Goal: Obtain resource: Download file/media

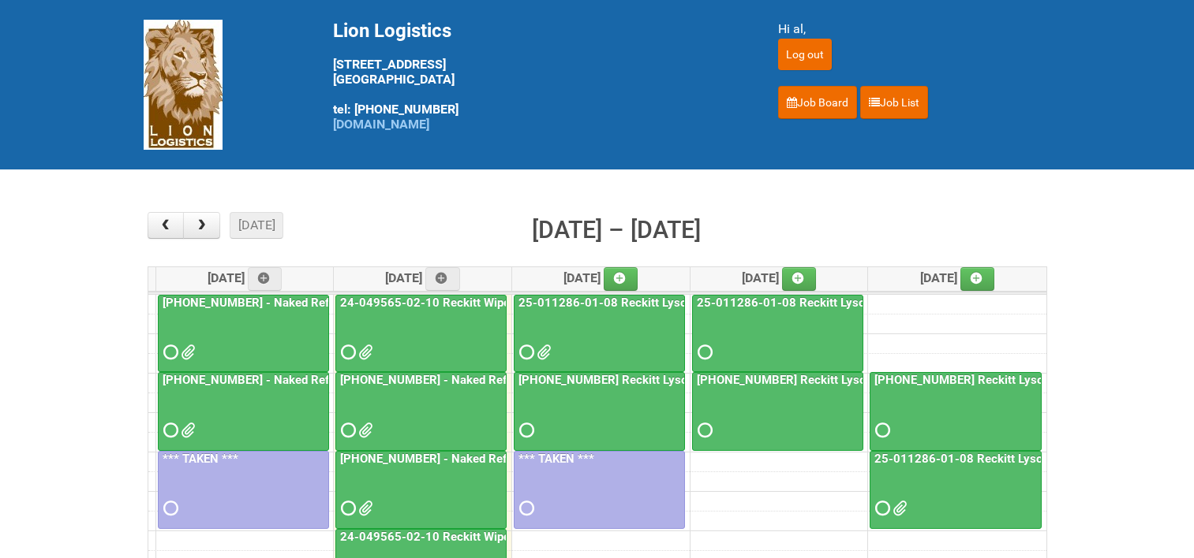
scroll to position [158, 0]
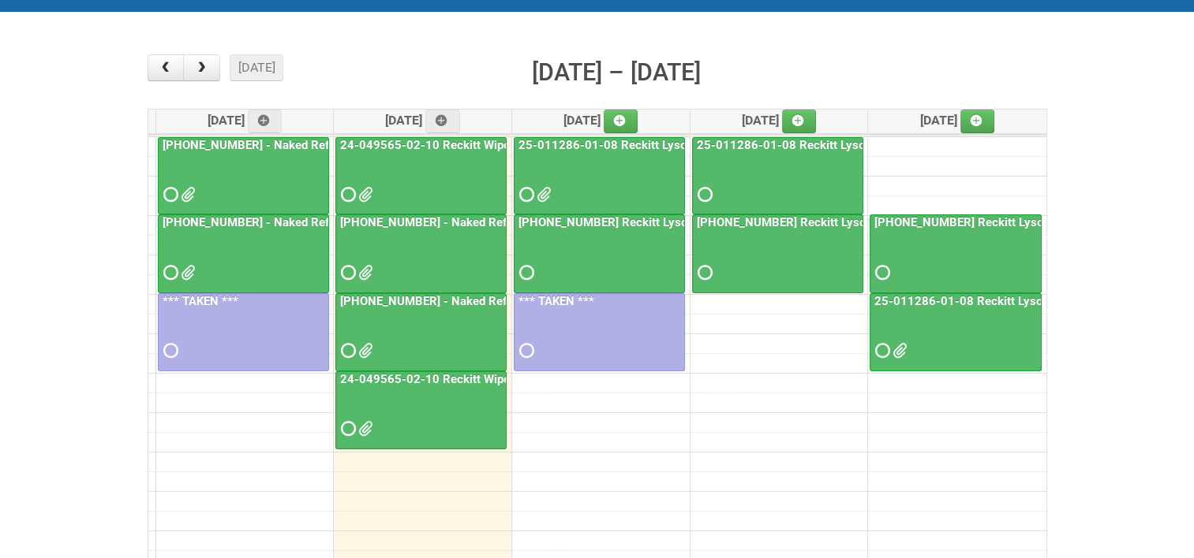
drag, startPoint x: 0, startPoint y: 0, endPoint x: 443, endPoint y: 376, distance: 580.9
click at [443, 376] on link "24-049565-02-10 Reckitt Wipes HUT Stages 1-3 - slot for photos" at bounding box center [516, 379] width 358 height 14
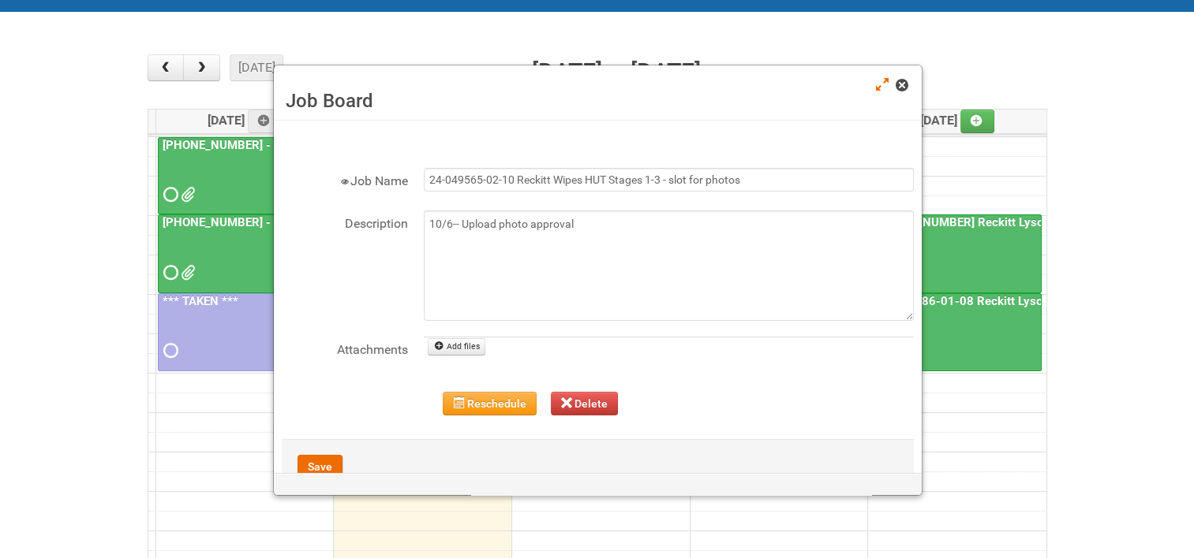
click at [909, 84] on link at bounding box center [902, 86] width 14 height 19
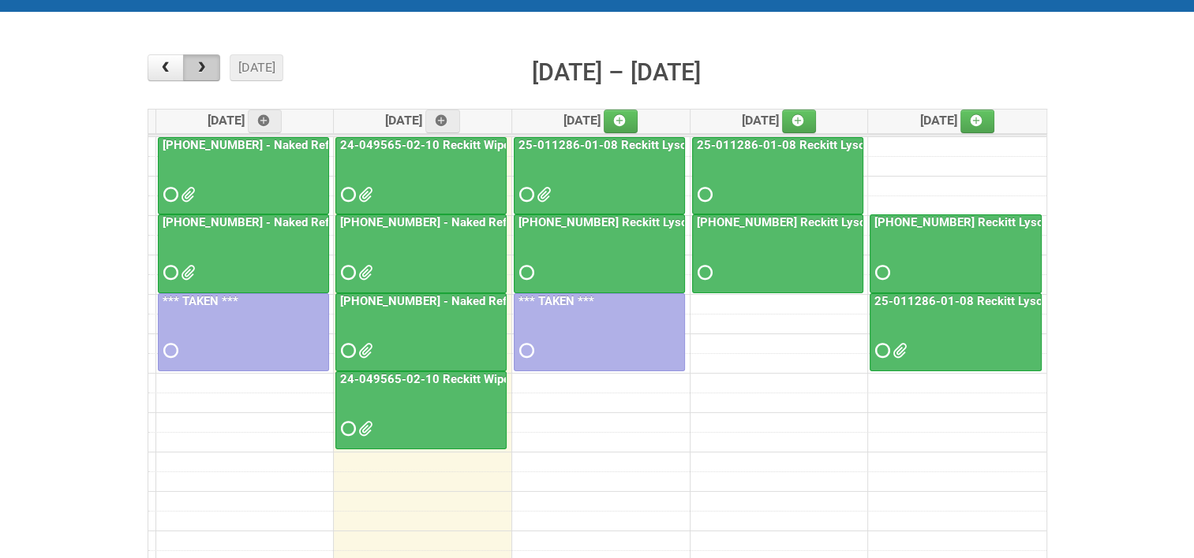
click at [207, 65] on span "button" at bounding box center [201, 68] width 15 height 13
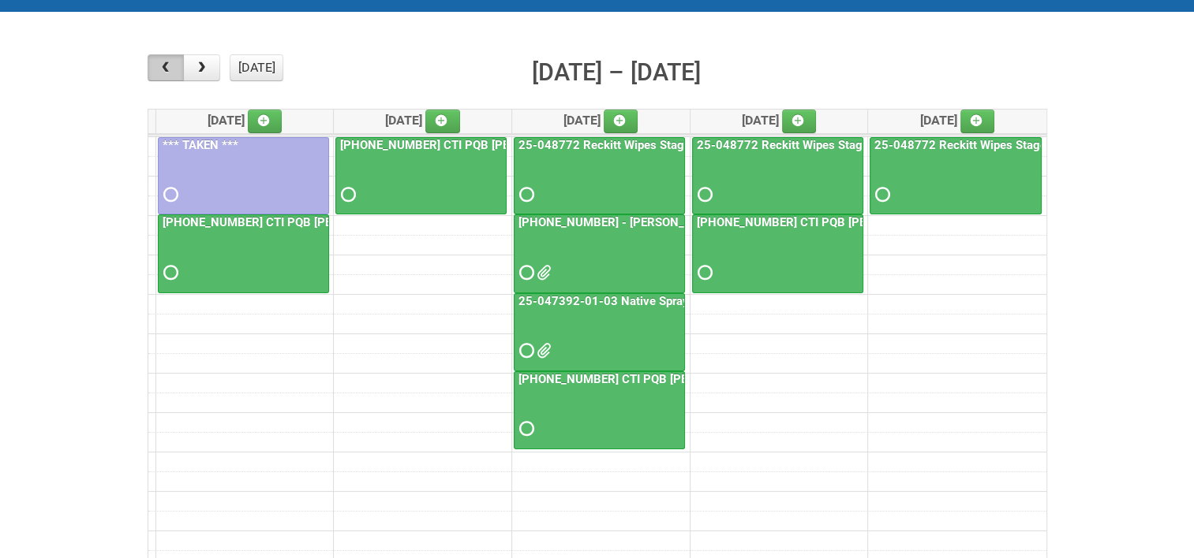
click at [174, 76] on button "button" at bounding box center [166, 67] width 37 height 27
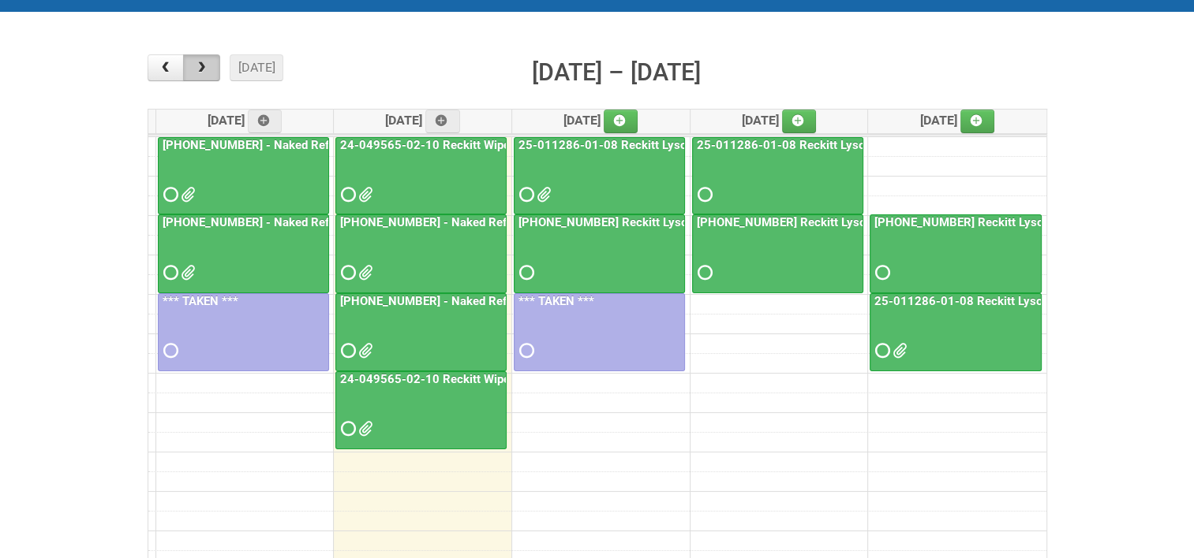
click at [207, 72] on span "button" at bounding box center [201, 68] width 15 height 13
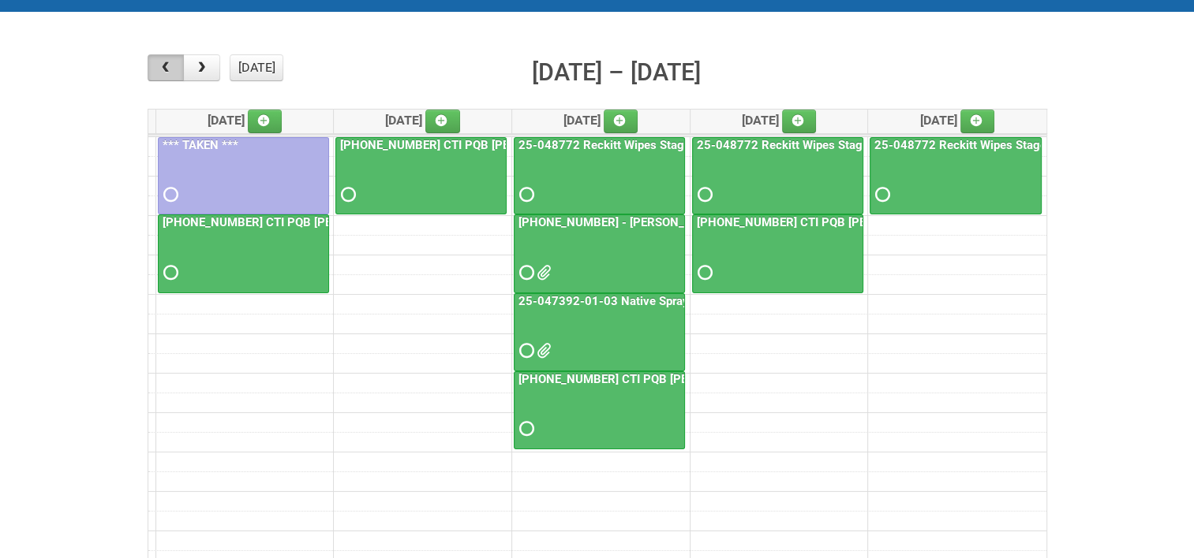
click at [165, 70] on span "button" at bounding box center [165, 68] width 15 height 13
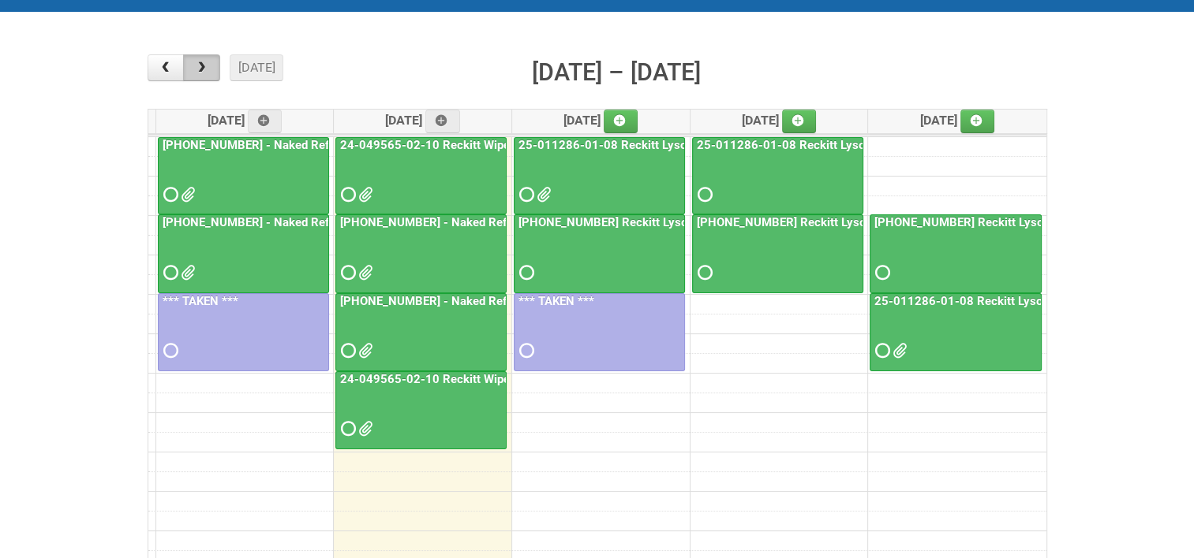
click at [208, 68] on span "button" at bounding box center [201, 68] width 15 height 13
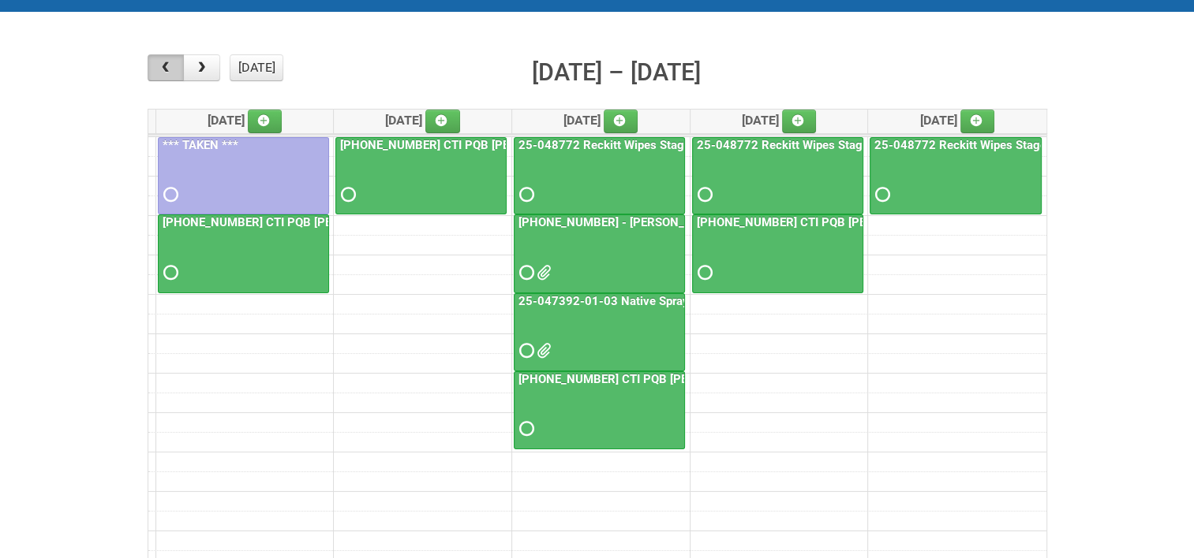
click at [167, 68] on span "button" at bounding box center [165, 68] width 15 height 13
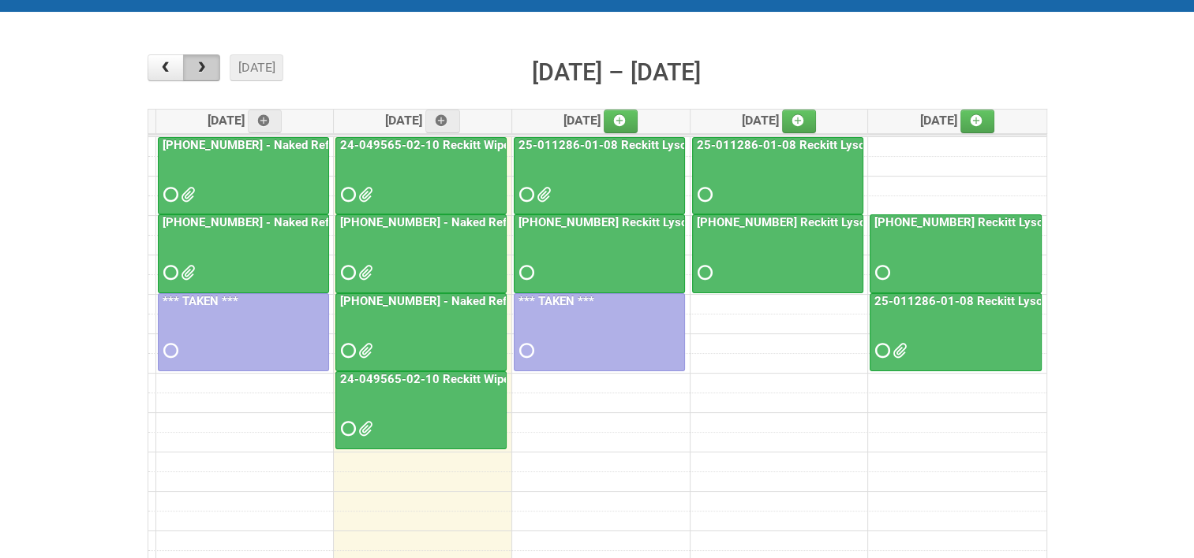
click at [201, 68] on span "button" at bounding box center [201, 68] width 15 height 13
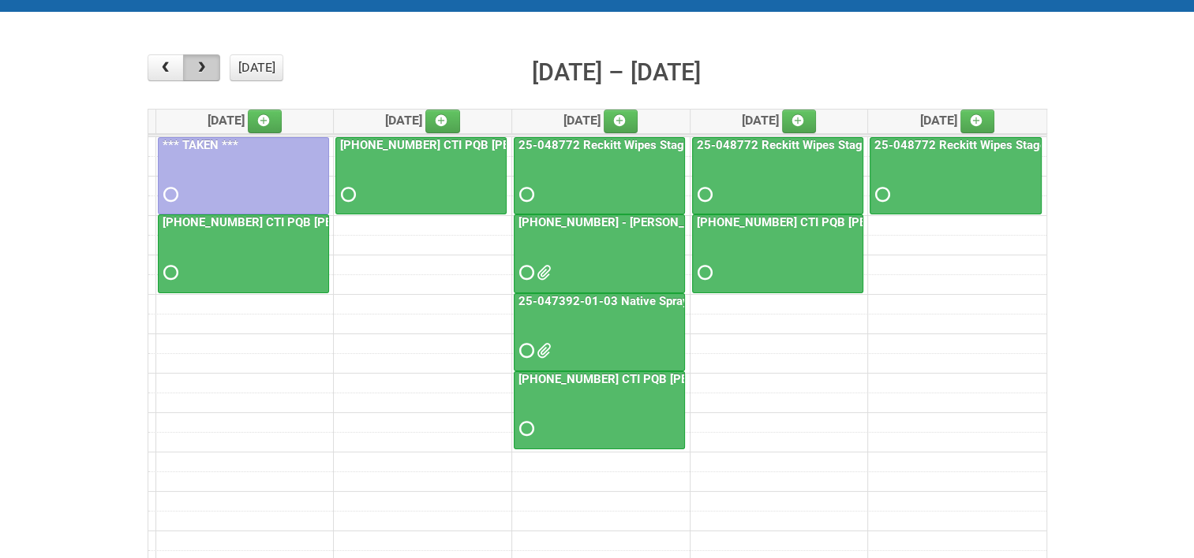
click at [201, 68] on span "button" at bounding box center [201, 68] width 15 height 13
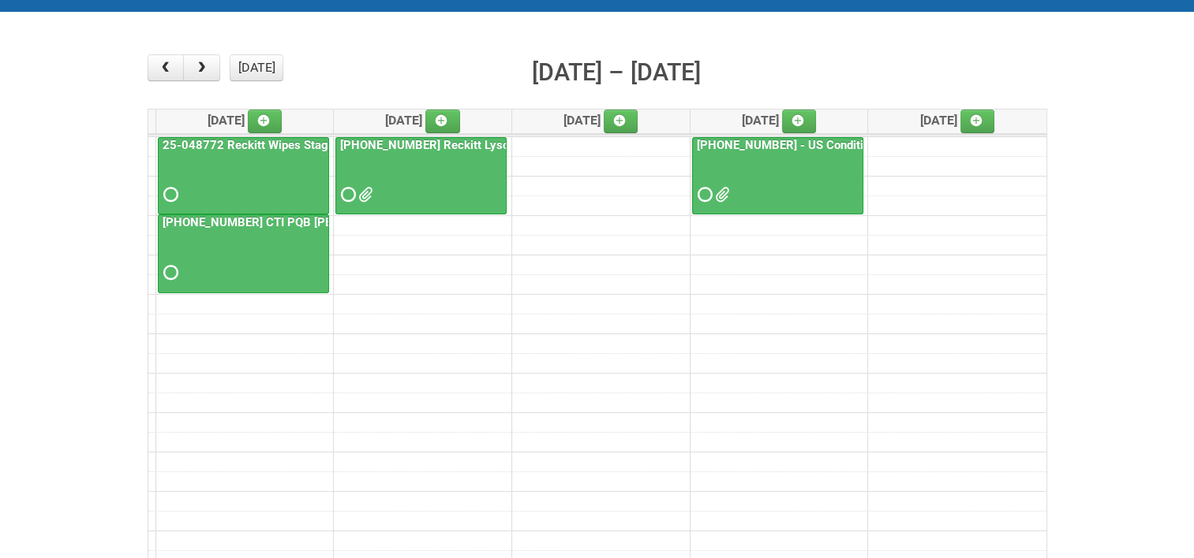
click at [304, 139] on link "25-048772 Reckitt Wipes Stage 4" at bounding box center [253, 145] width 189 height 14
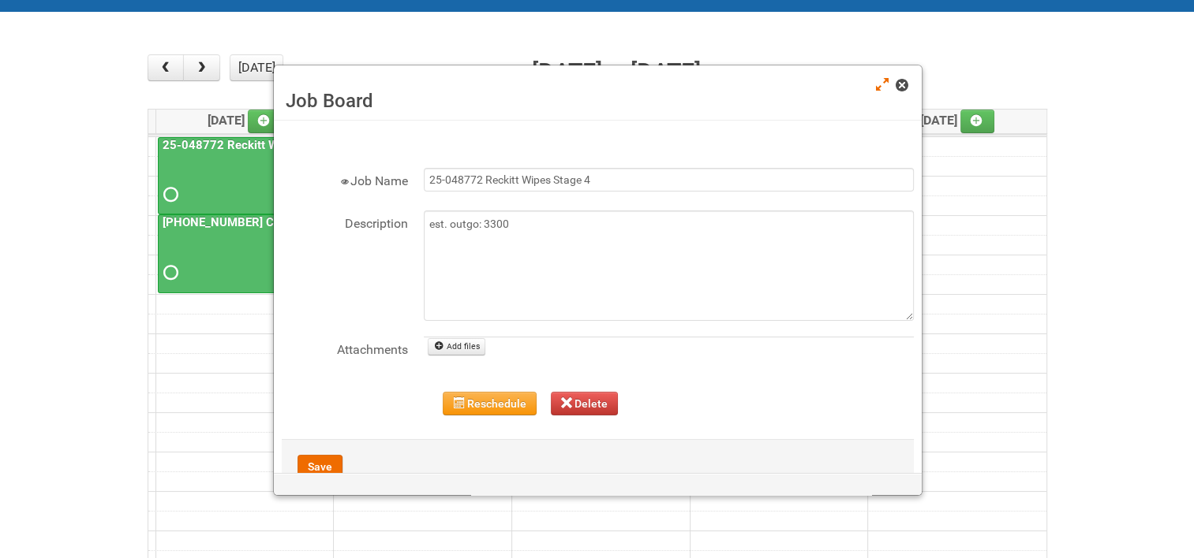
click at [897, 89] on span at bounding box center [900, 85] width 11 height 11
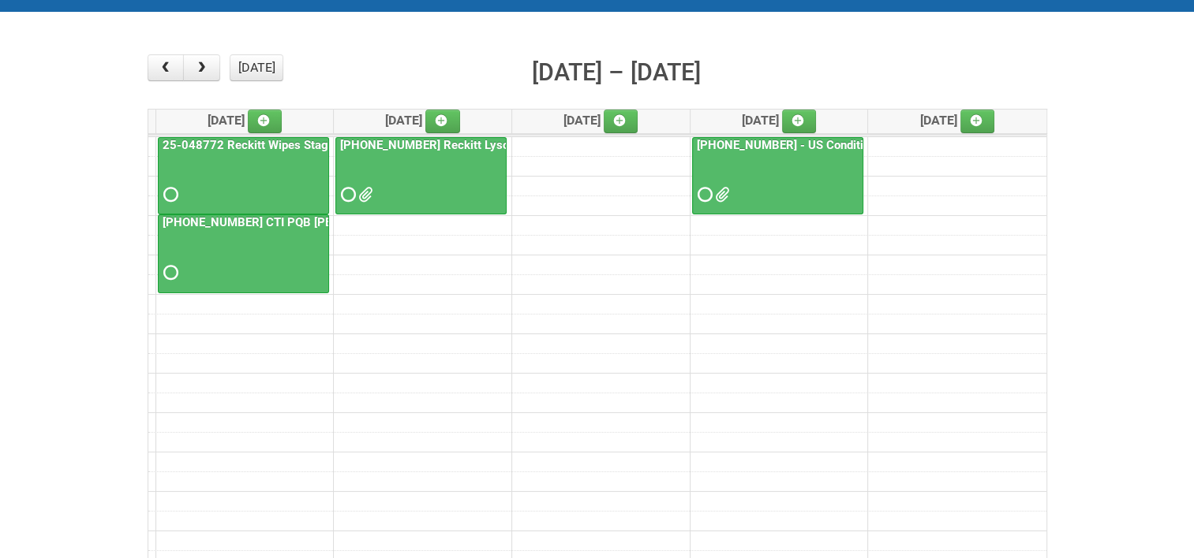
click at [450, 139] on link "[PHONE_NUMBER] Reckitt Lysol Wipes Stage 4" at bounding box center [466, 145] width 258 height 14
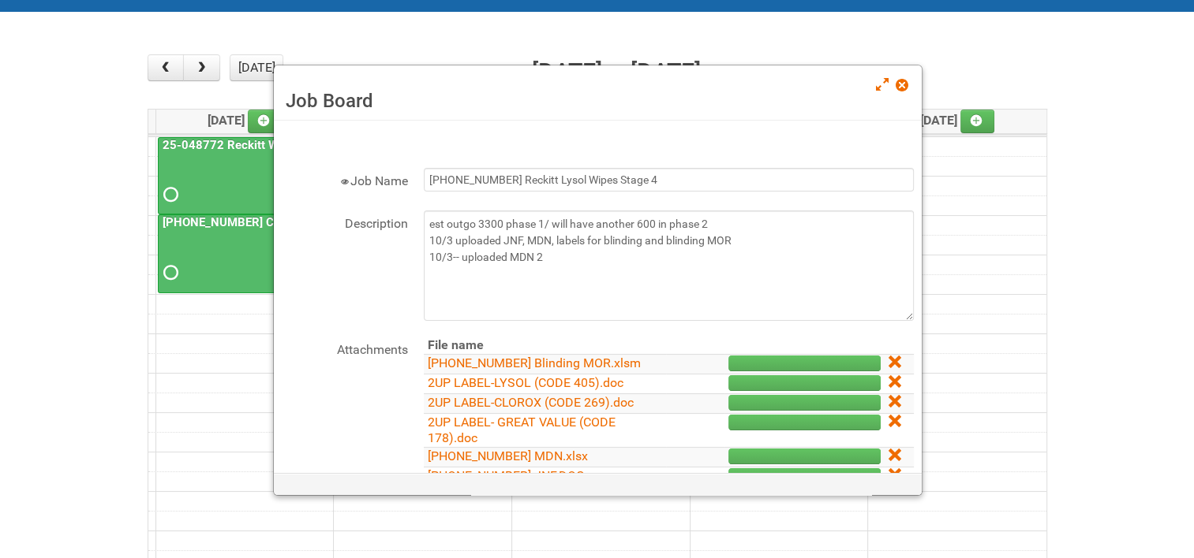
click at [898, 89] on span at bounding box center [900, 85] width 11 height 11
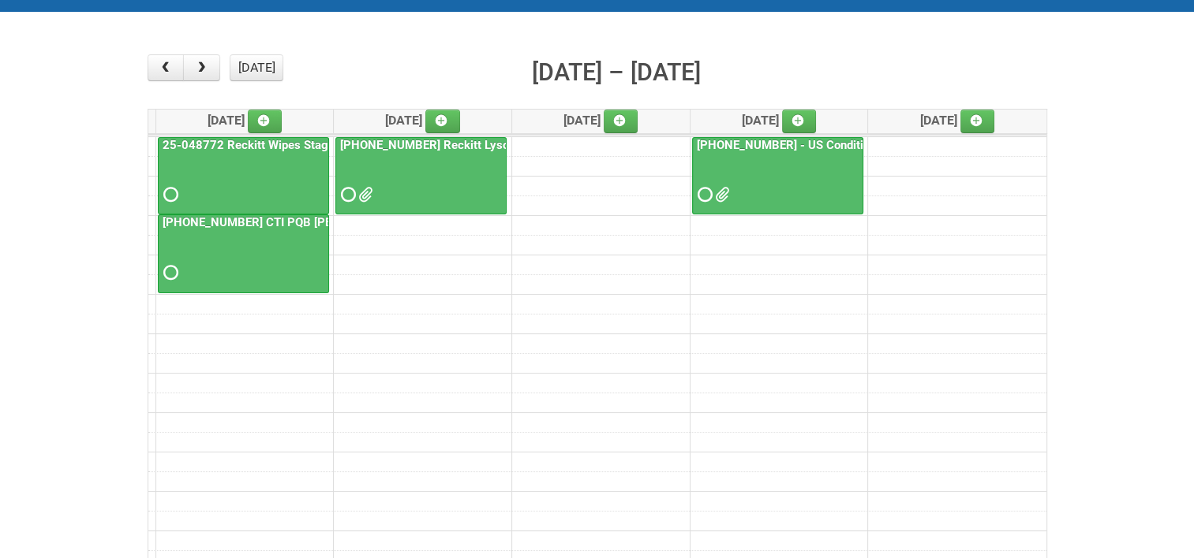
click at [814, 140] on link "[PHONE_NUMBER] - US Conditioner Product Test" at bounding box center [826, 145] width 266 height 14
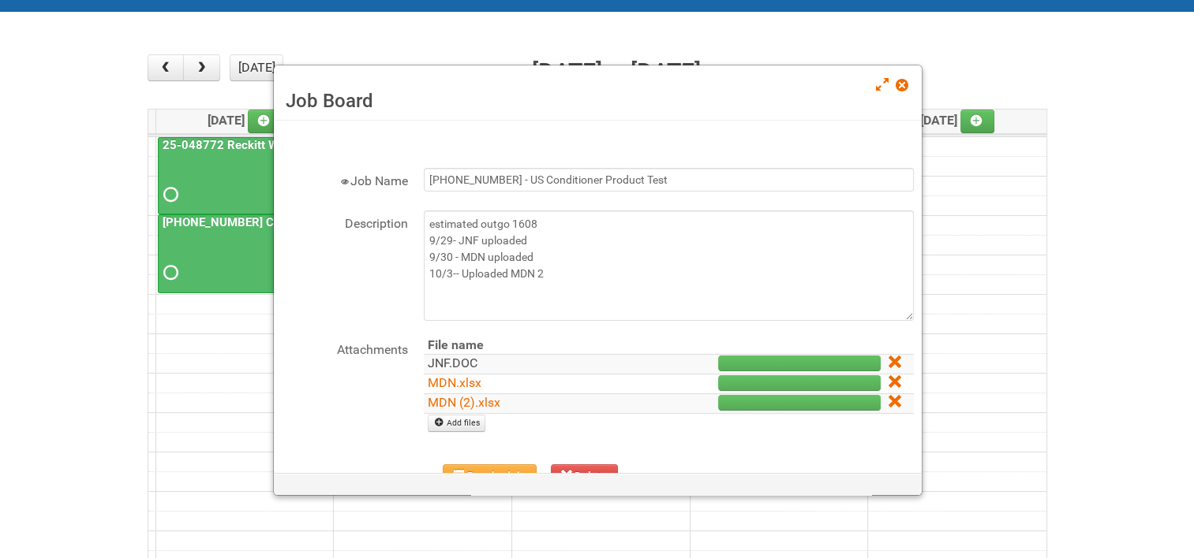
click at [458, 363] on link "JNF.DOC" at bounding box center [453, 363] width 50 height 15
